Goal: Task Accomplishment & Management: Manage account settings

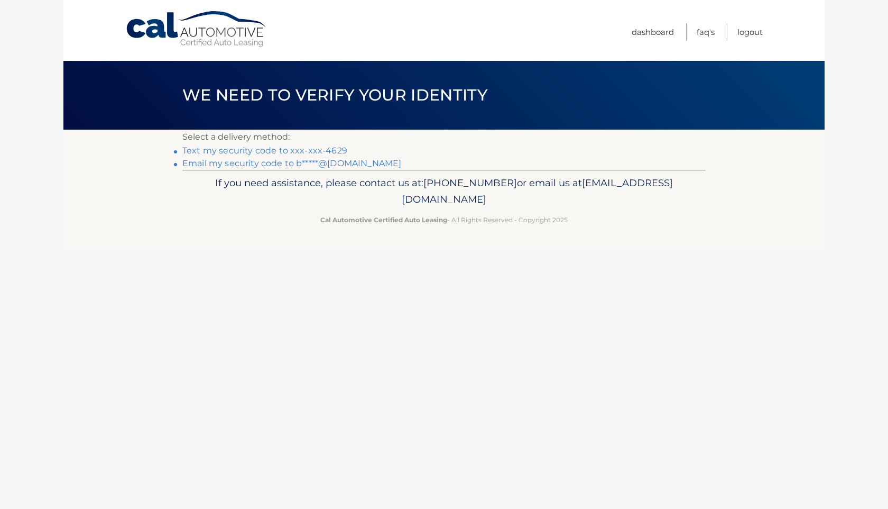
click at [295, 148] on link "Text my security code to xxx-xxx-4629" at bounding box center [264, 150] width 165 height 10
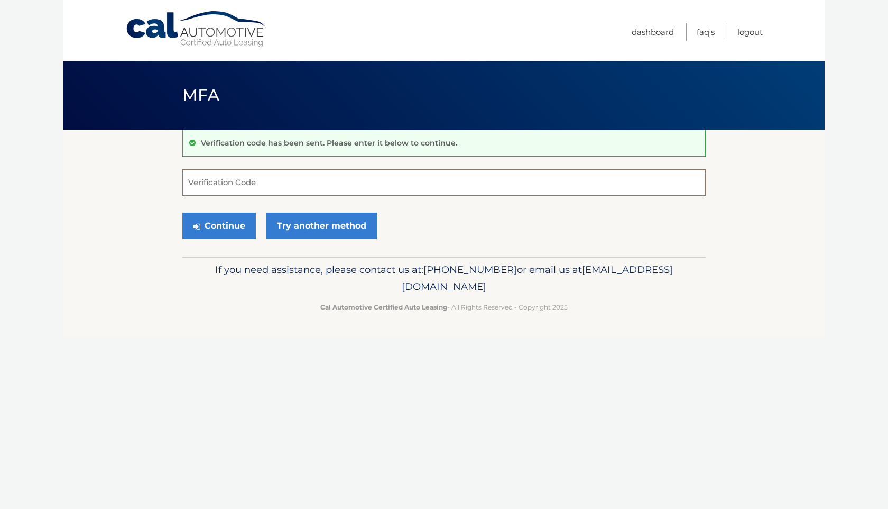
click at [284, 187] on input "Verification Code" at bounding box center [444, 182] width 524 height 26
type input "093424"
click at [220, 228] on button "Continue" at bounding box center [219, 226] width 74 height 26
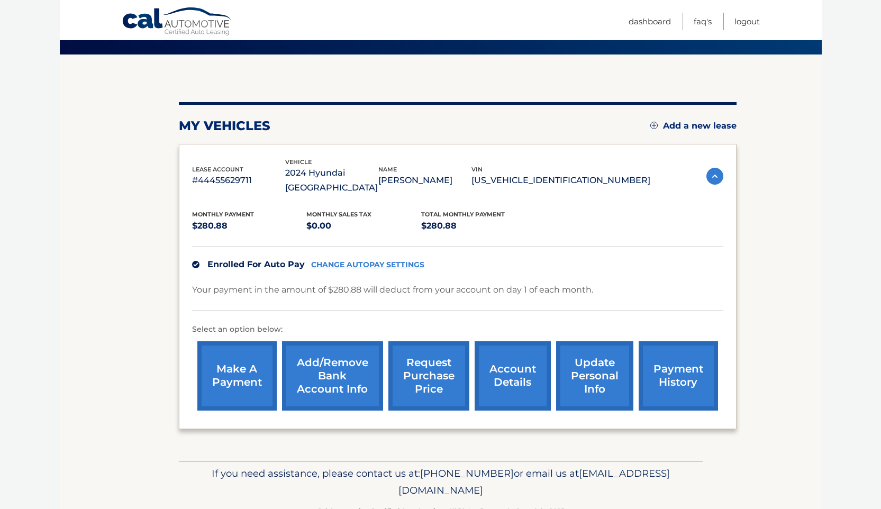
scroll to position [76, 0]
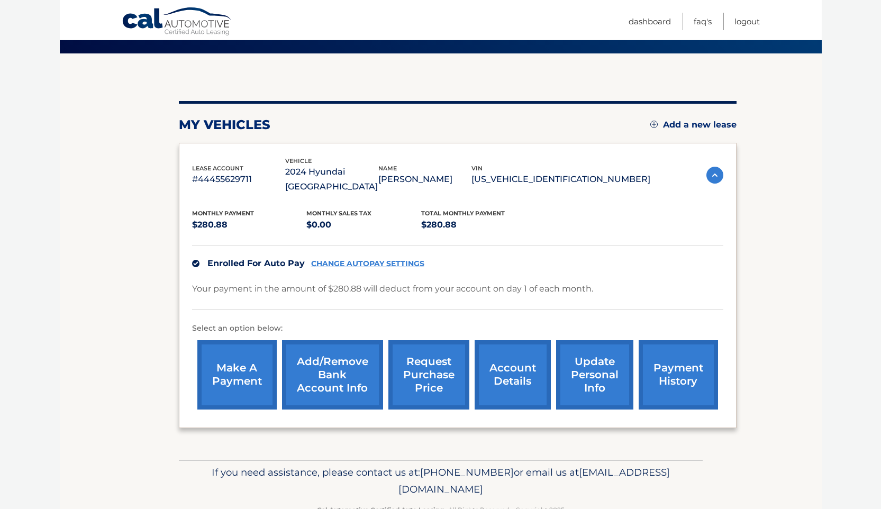
click at [317, 376] on link "Add/Remove bank account info" at bounding box center [332, 374] width 101 height 69
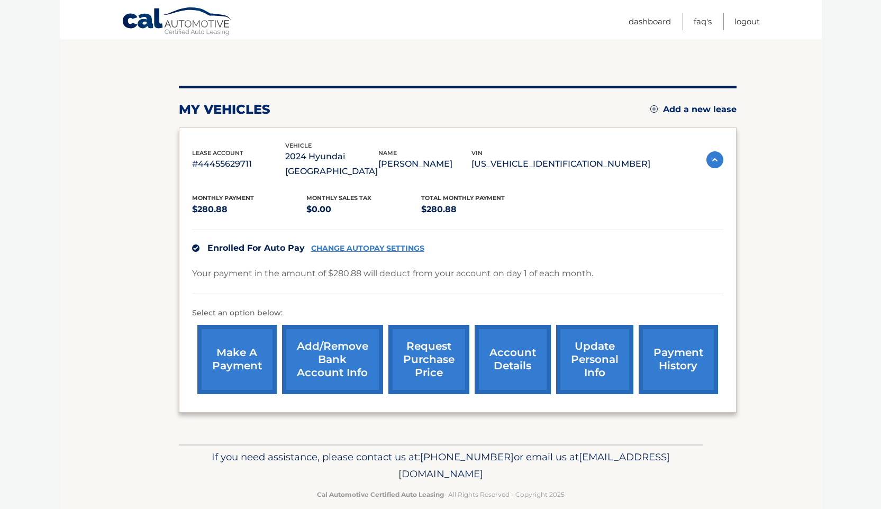
scroll to position [92, 0]
click at [511, 340] on link "account details" at bounding box center [512, 358] width 76 height 69
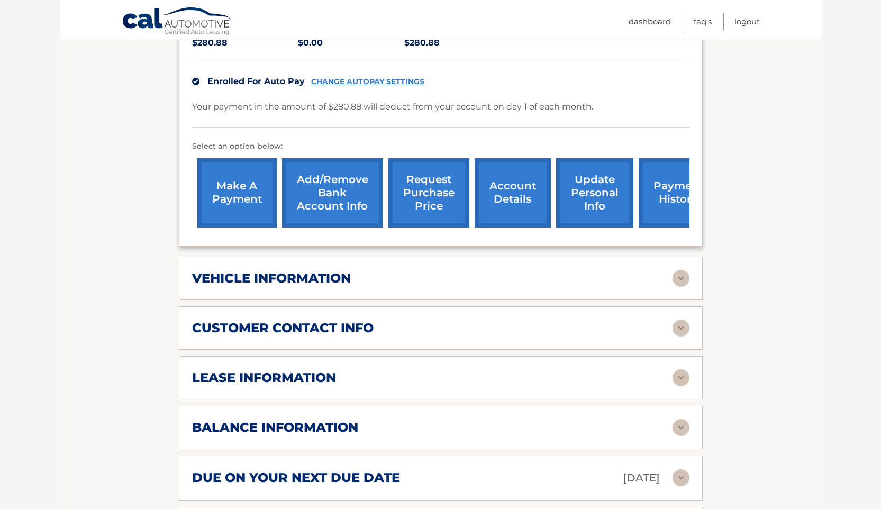
scroll to position [272, 0]
click at [683, 369] on img at bounding box center [680, 377] width 17 height 17
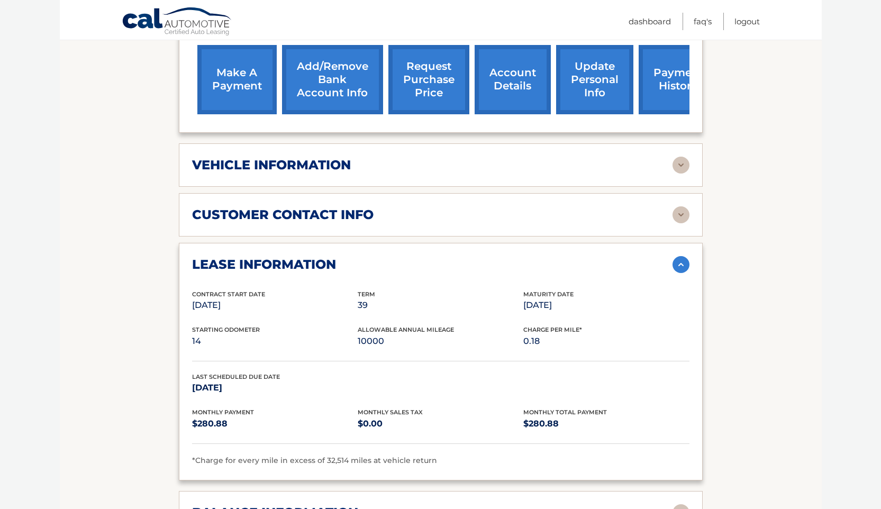
scroll to position [387, 0]
